Goal: Task Accomplishment & Management: Understand process/instructions

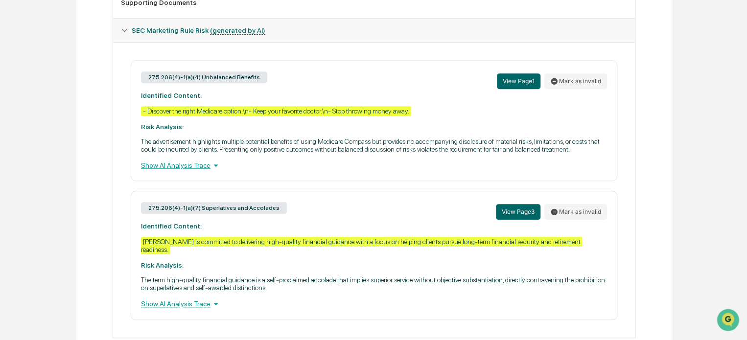
scroll to position [363, 0]
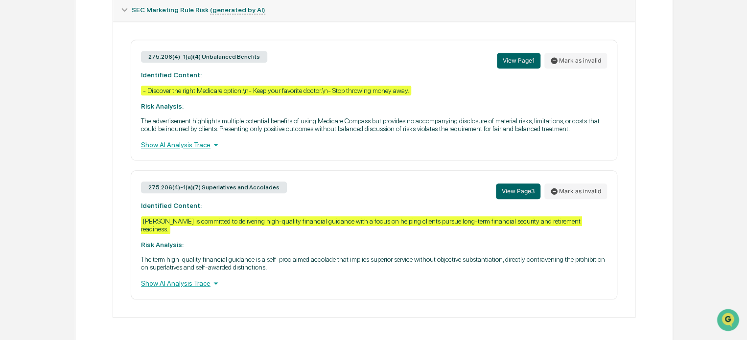
click at [186, 147] on div "Show AI Analysis Trace" at bounding box center [374, 144] width 466 height 11
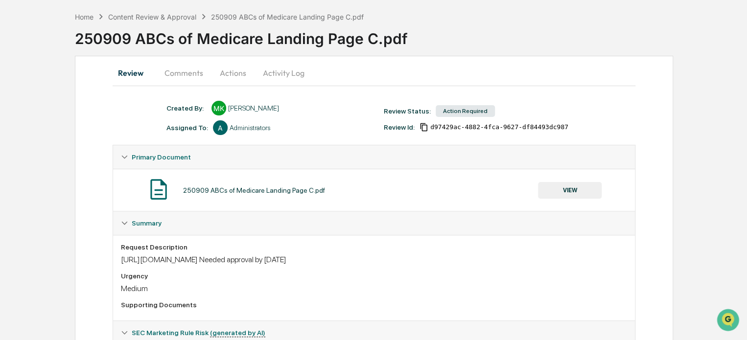
scroll to position [0, 0]
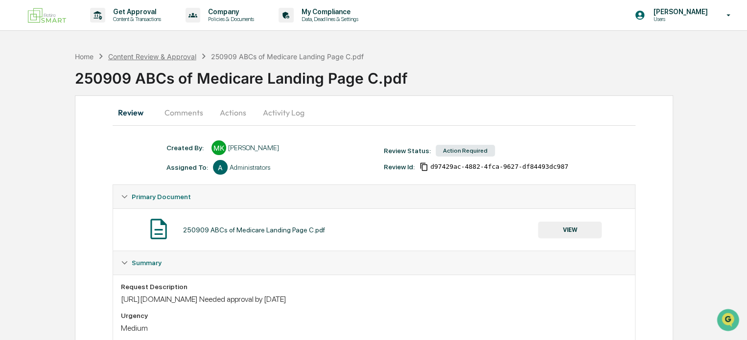
click at [165, 58] on div "Content Review & Approval" at bounding box center [152, 56] width 88 height 8
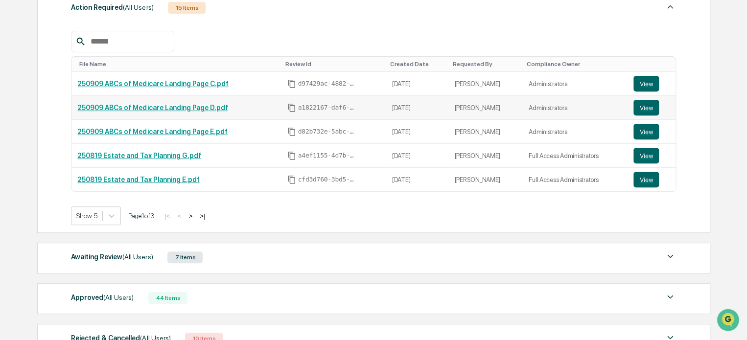
scroll to position [154, 0]
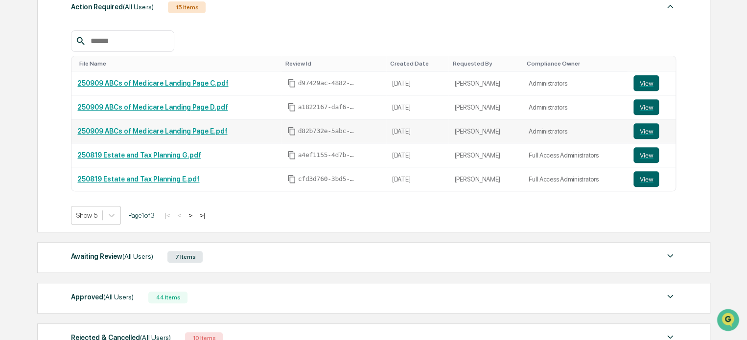
click at [190, 129] on link "250909 ABCs of Medicare Landing Page E.pdf" at bounding box center [152, 131] width 150 height 8
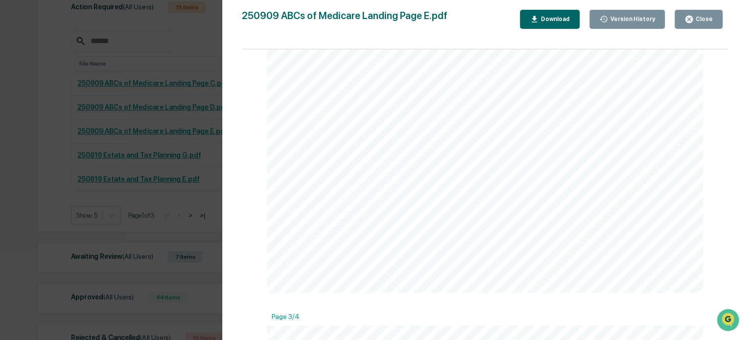
scroll to position [942, 0]
click at [693, 18] on icon "button" at bounding box center [688, 19] width 7 height 7
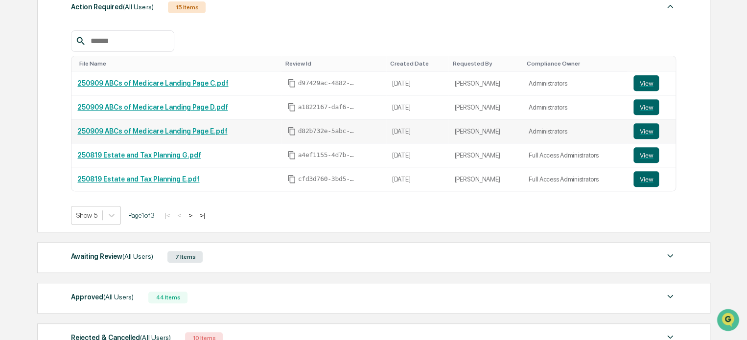
click at [157, 130] on link "250909 ABCs of Medicare Landing Page E.pdf" at bounding box center [152, 131] width 150 height 8
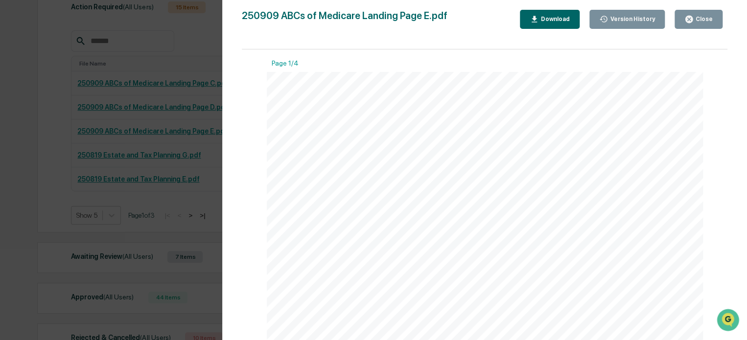
click at [157, 149] on div "Version History 08/15/2025, 06:52 PM Mariah Kramer 250909 ABCs of Medicare Land…" at bounding box center [373, 170] width 747 height 340
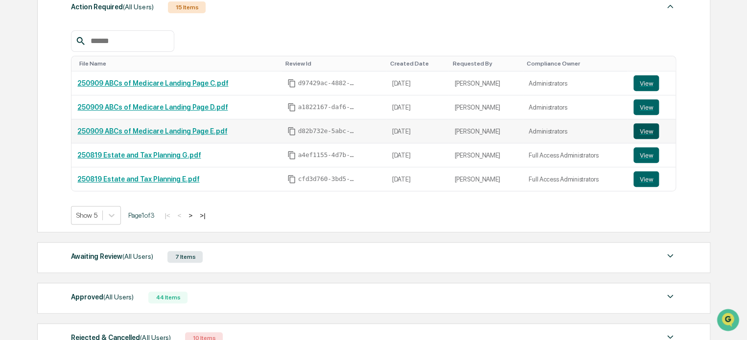
click at [642, 133] on button "View" at bounding box center [645, 131] width 25 height 16
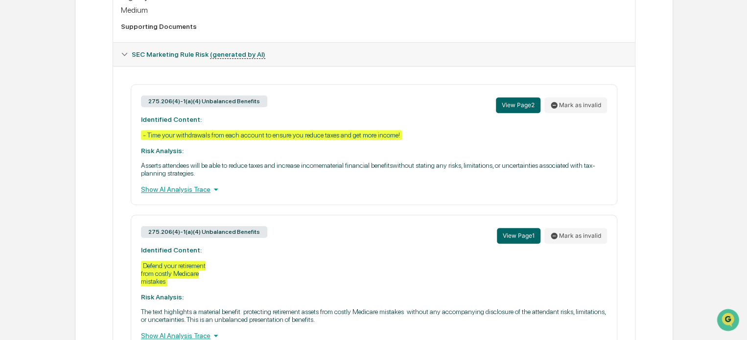
scroll to position [325, 0]
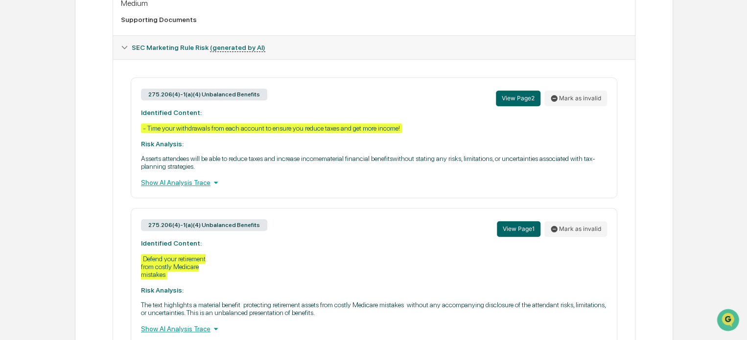
click at [194, 188] on div "Show AI Analysis Trace" at bounding box center [374, 182] width 466 height 11
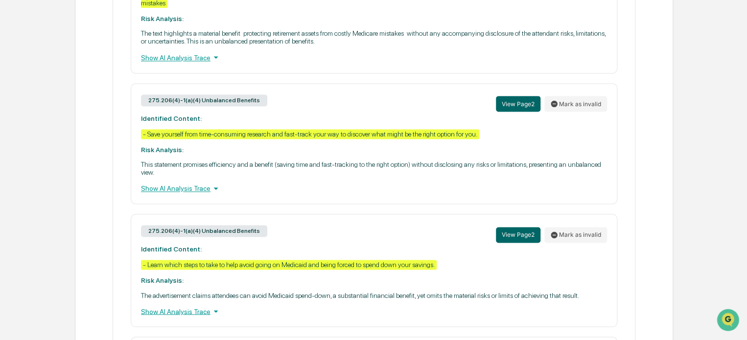
scroll to position [638, 0]
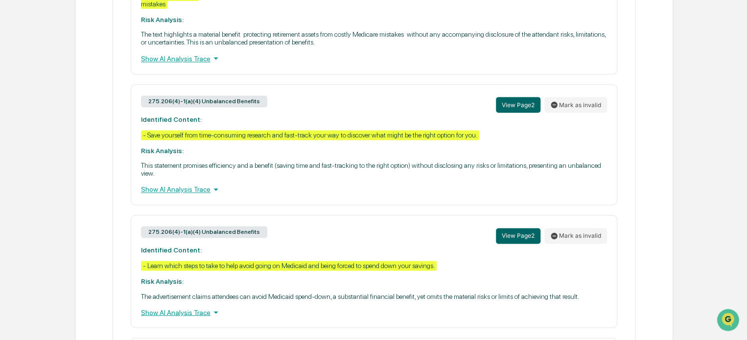
drag, startPoint x: 166, startPoint y: 68, endPoint x: 162, endPoint y: 64, distance: 5.9
click at [162, 64] on div "Show AI Analysis Trace" at bounding box center [374, 58] width 466 height 11
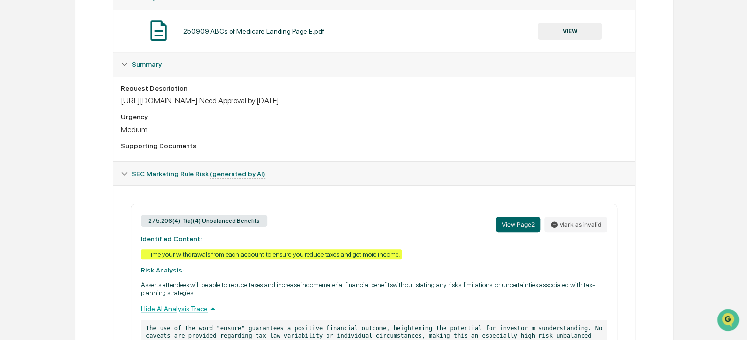
scroll to position [0, 0]
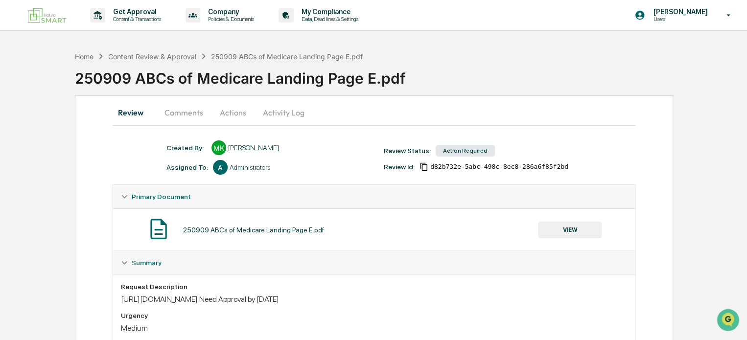
drag, startPoint x: 184, startPoint y: 111, endPoint x: 173, endPoint y: 113, distance: 10.9
click at [173, 113] on button "Comments" at bounding box center [184, 112] width 54 height 23
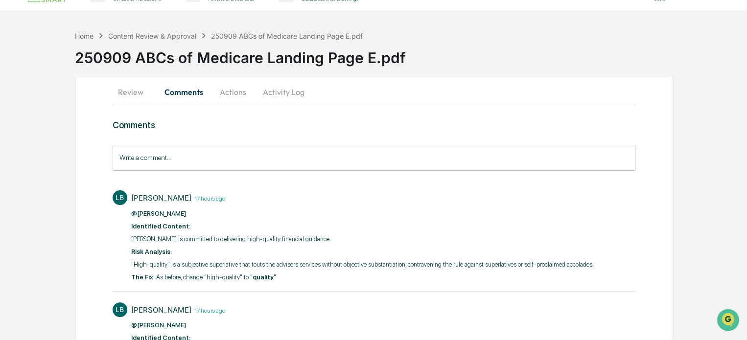
scroll to position [17, 0]
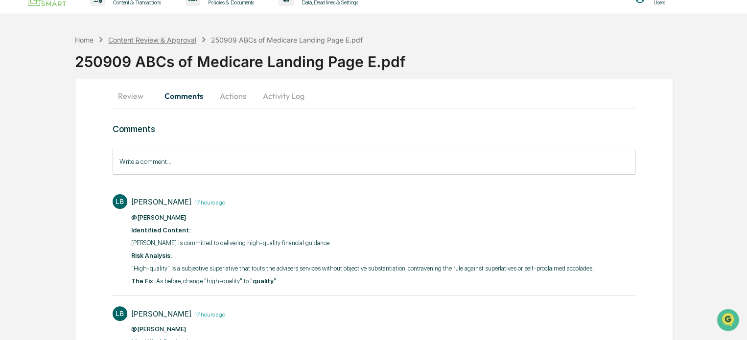
click at [153, 43] on div "Content Review & Approval" at bounding box center [152, 40] width 88 height 8
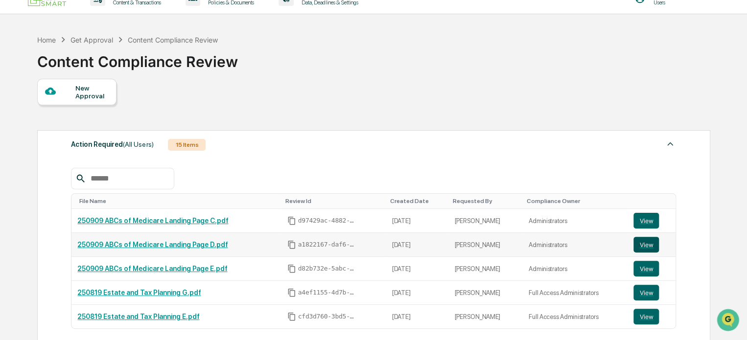
click at [642, 246] on button "View" at bounding box center [645, 245] width 25 height 16
click at [190, 264] on td "250909 ABCs of Medicare Landing Page E.pdf" at bounding box center [175, 269] width 209 height 24
click at [190, 269] on link "250909 ABCs of Medicare Landing Page E.pdf" at bounding box center [152, 269] width 150 height 8
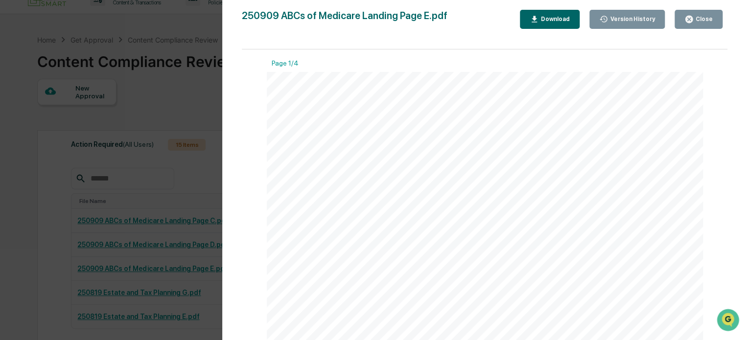
click at [175, 144] on div "Version History 08/15/2025, 06:52 PM Mariah Kramer 250909 ABCs of Medicare Land…" at bounding box center [373, 170] width 747 height 340
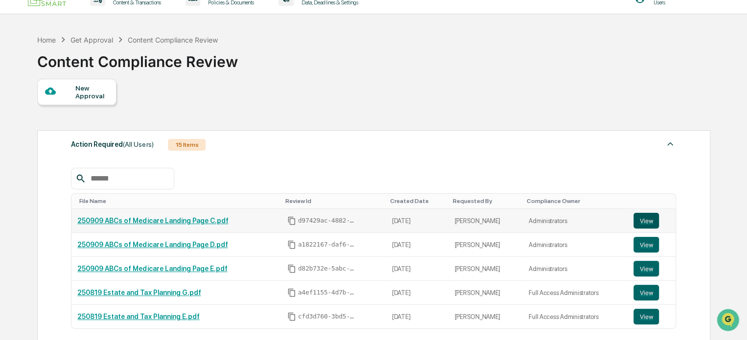
click at [642, 218] on button "View" at bounding box center [645, 221] width 25 height 16
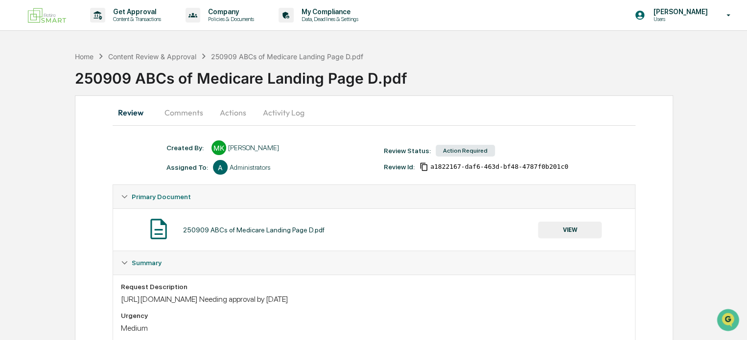
click at [181, 117] on button "Comments" at bounding box center [184, 112] width 54 height 23
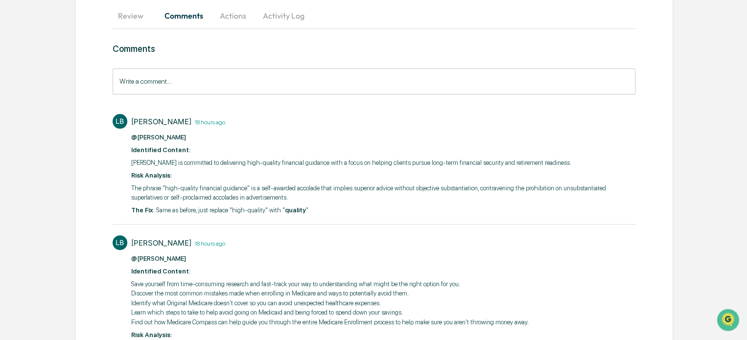
scroll to position [30, 0]
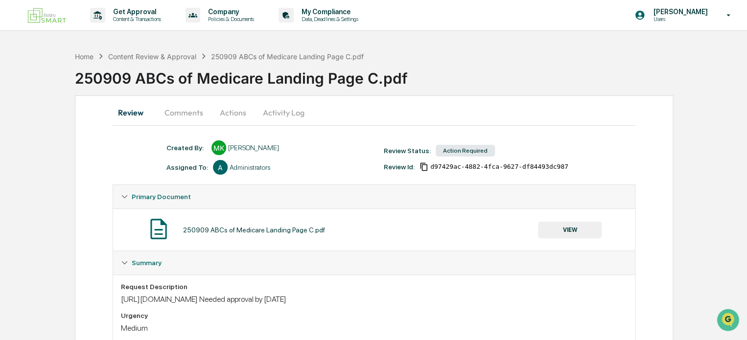
click at [172, 112] on button "Comments" at bounding box center [184, 112] width 54 height 23
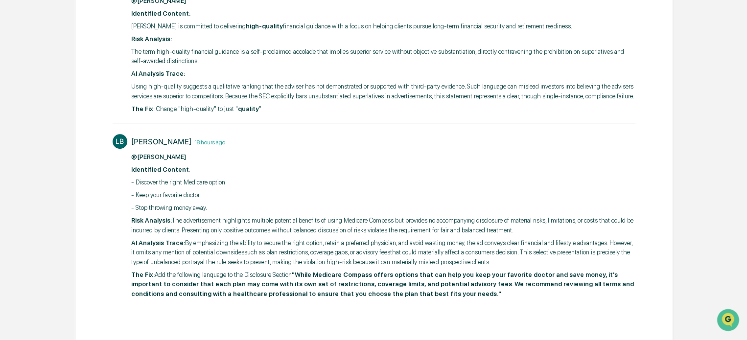
scroll to position [233, 0]
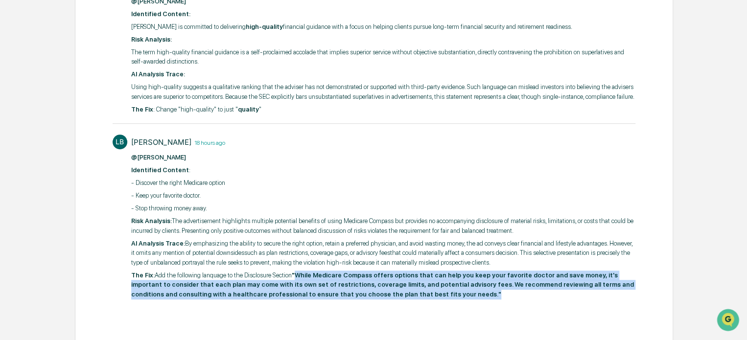
drag, startPoint x: 293, startPoint y: 274, endPoint x: 394, endPoint y: 294, distance: 102.9
click at [394, 294] on p "The Fix: Add the following lanquage to the Disclosure Section "While Medicare C…" at bounding box center [383, 285] width 504 height 29
click at [394, 295] on p "The Fix: Add the following lanquage to the Disclosure Section "While Medicare C…" at bounding box center [383, 285] width 504 height 29
